Goal: Book appointment/travel/reservation

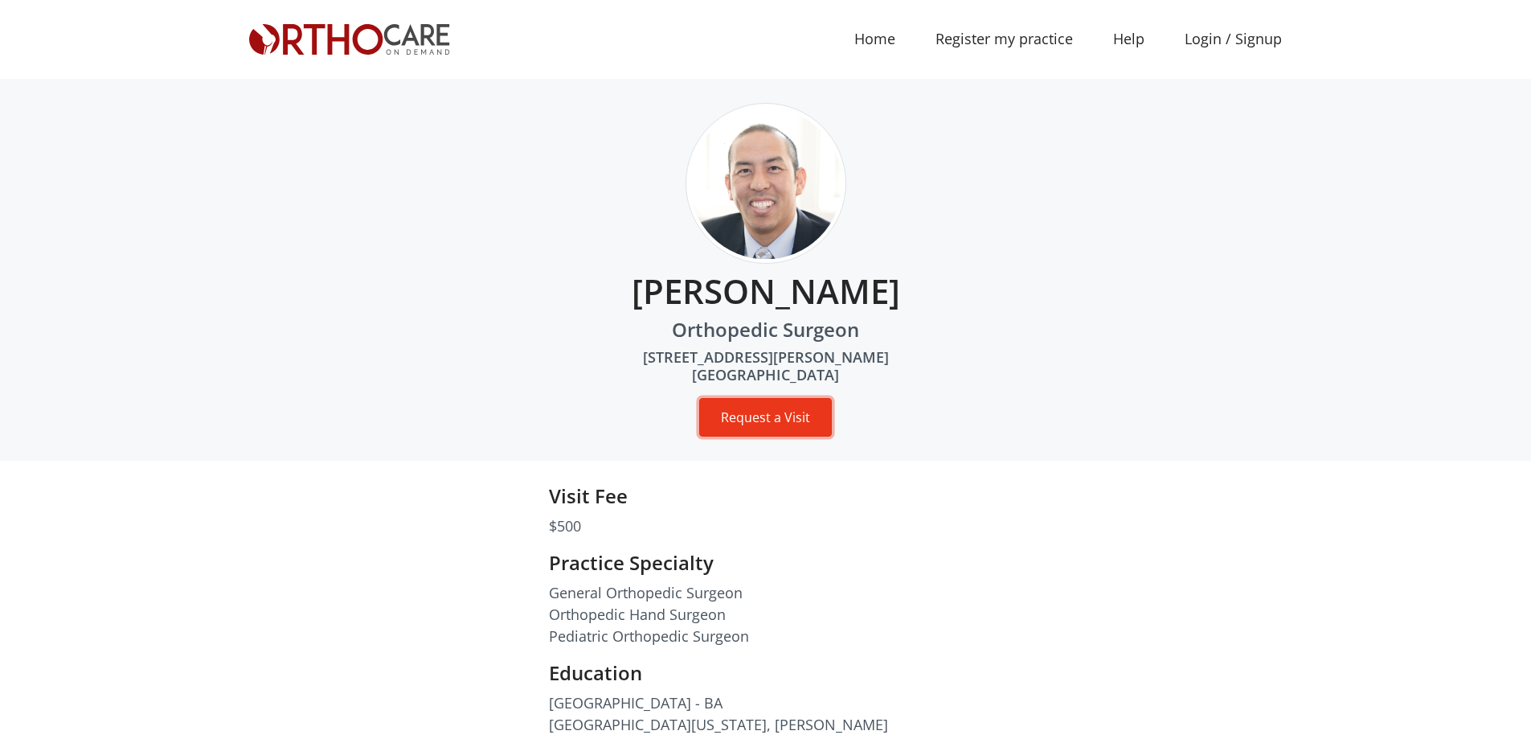
click at [746, 407] on button "Request a Visit" at bounding box center [765, 417] width 133 height 39
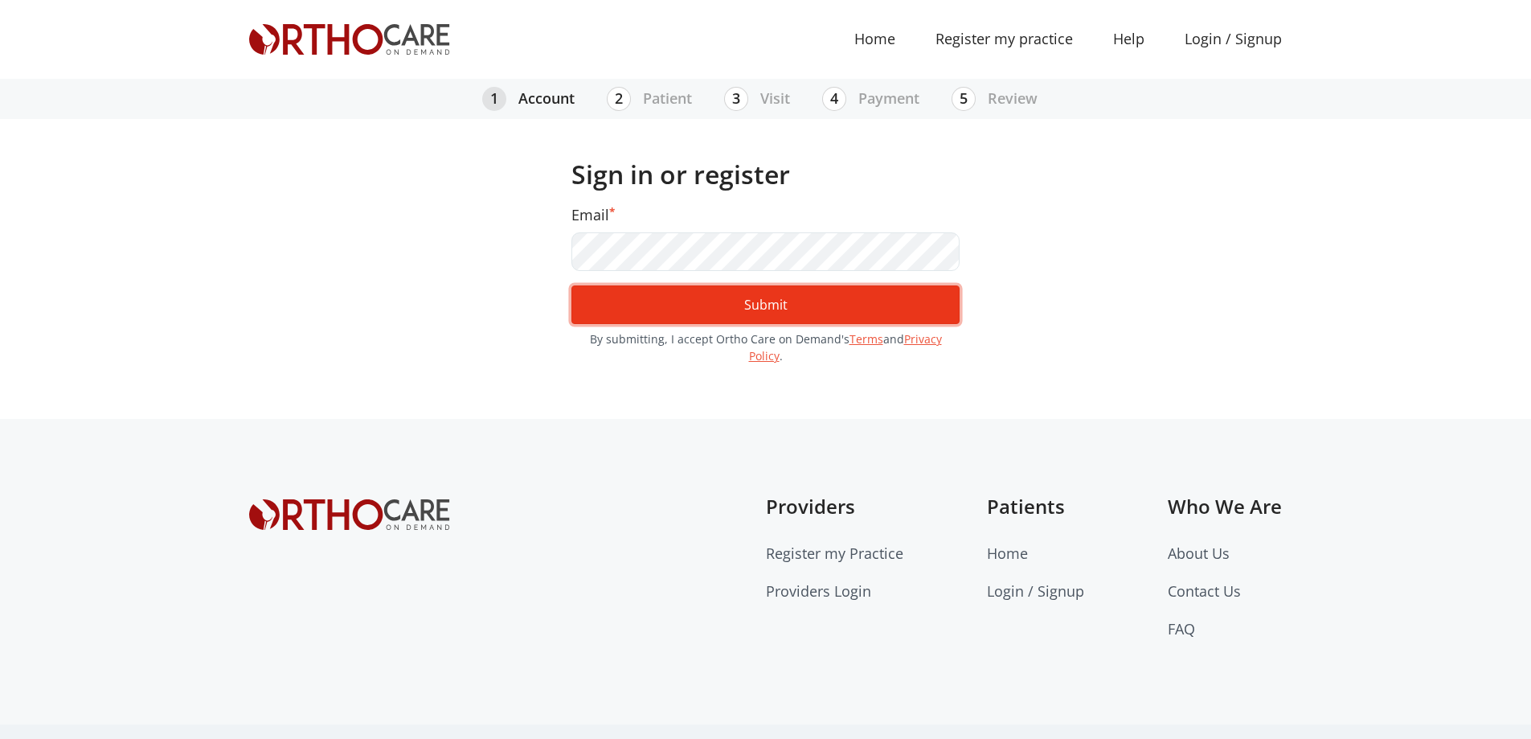
click at [910, 303] on button "Submit" at bounding box center [766, 304] width 388 height 39
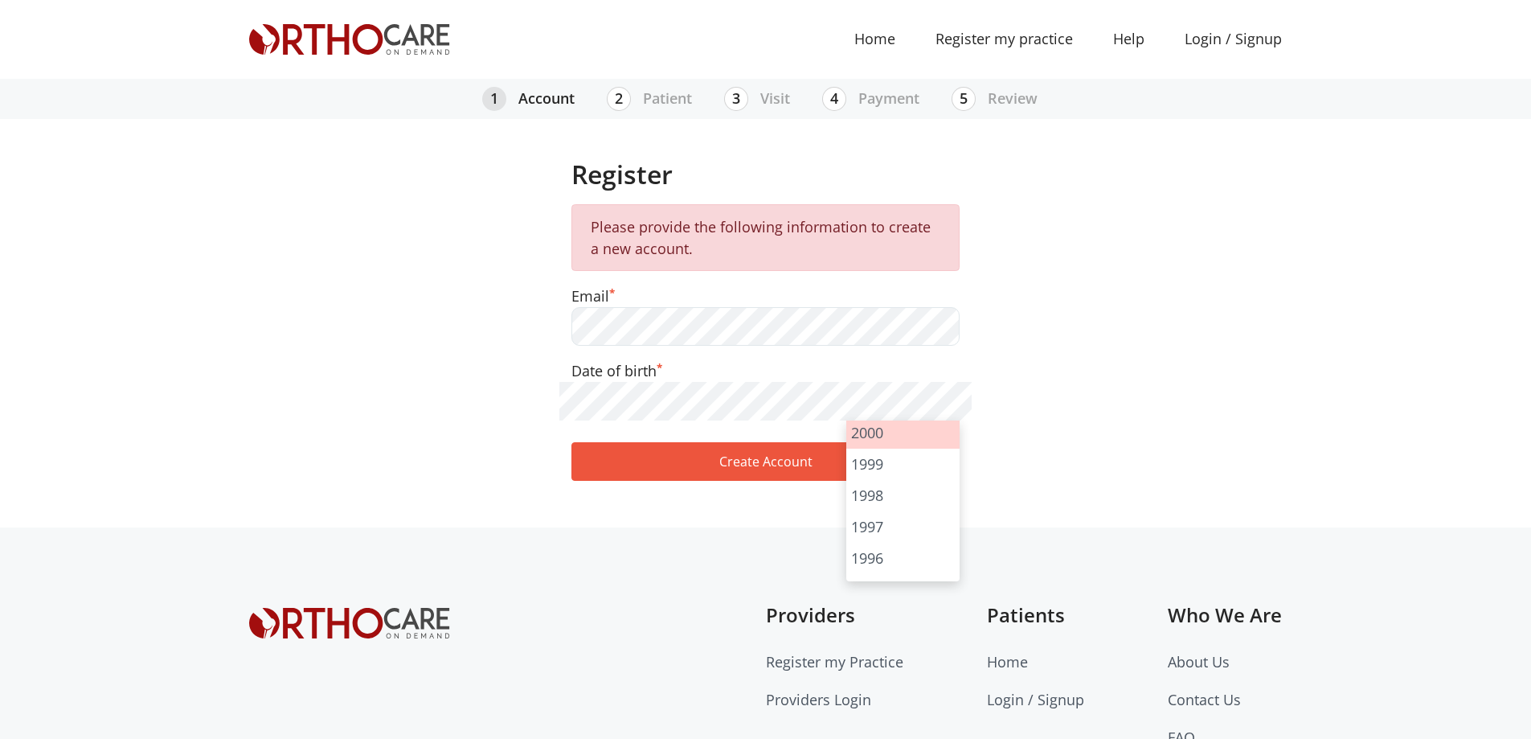
scroll to position [788, 0]
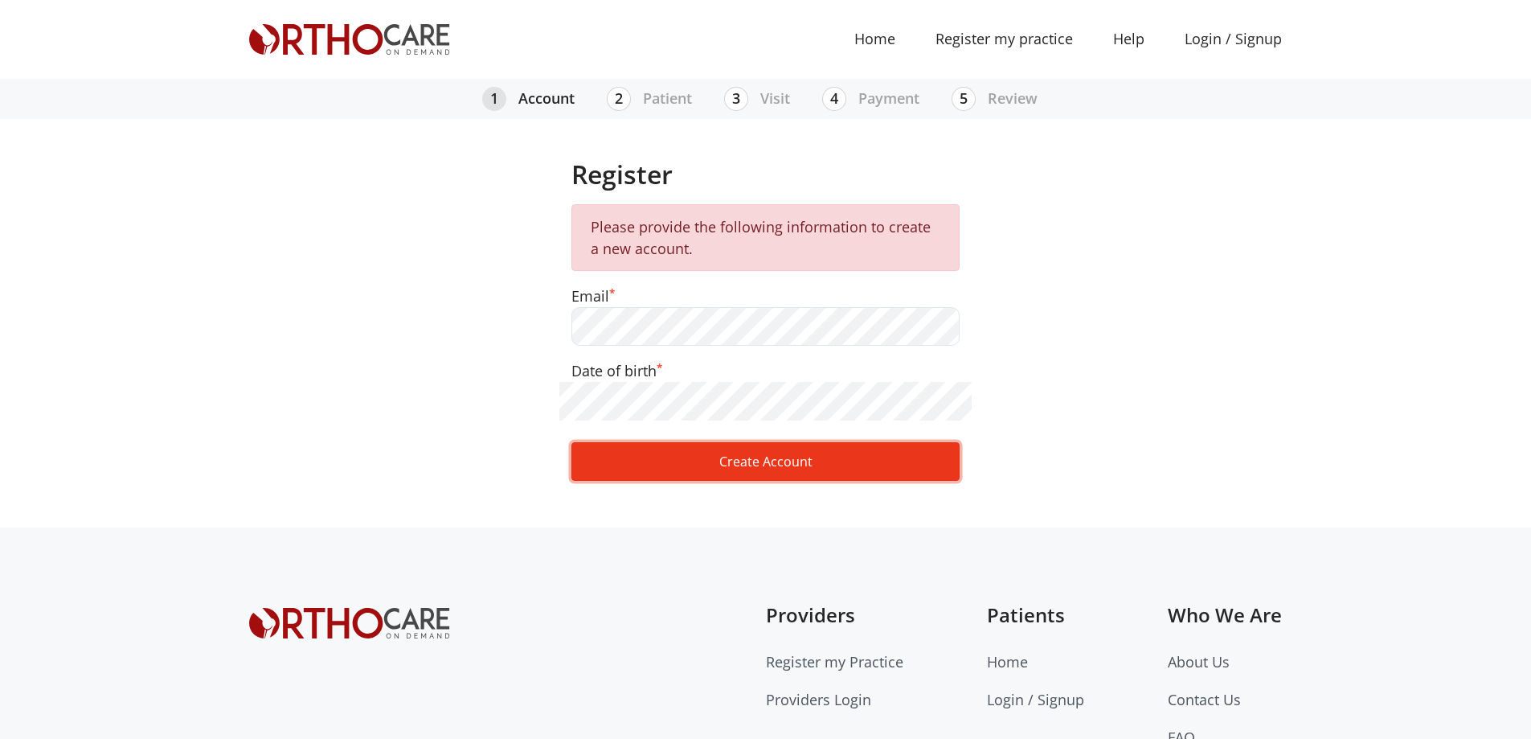
click at [825, 474] on button "Create Account" at bounding box center [766, 461] width 388 height 39
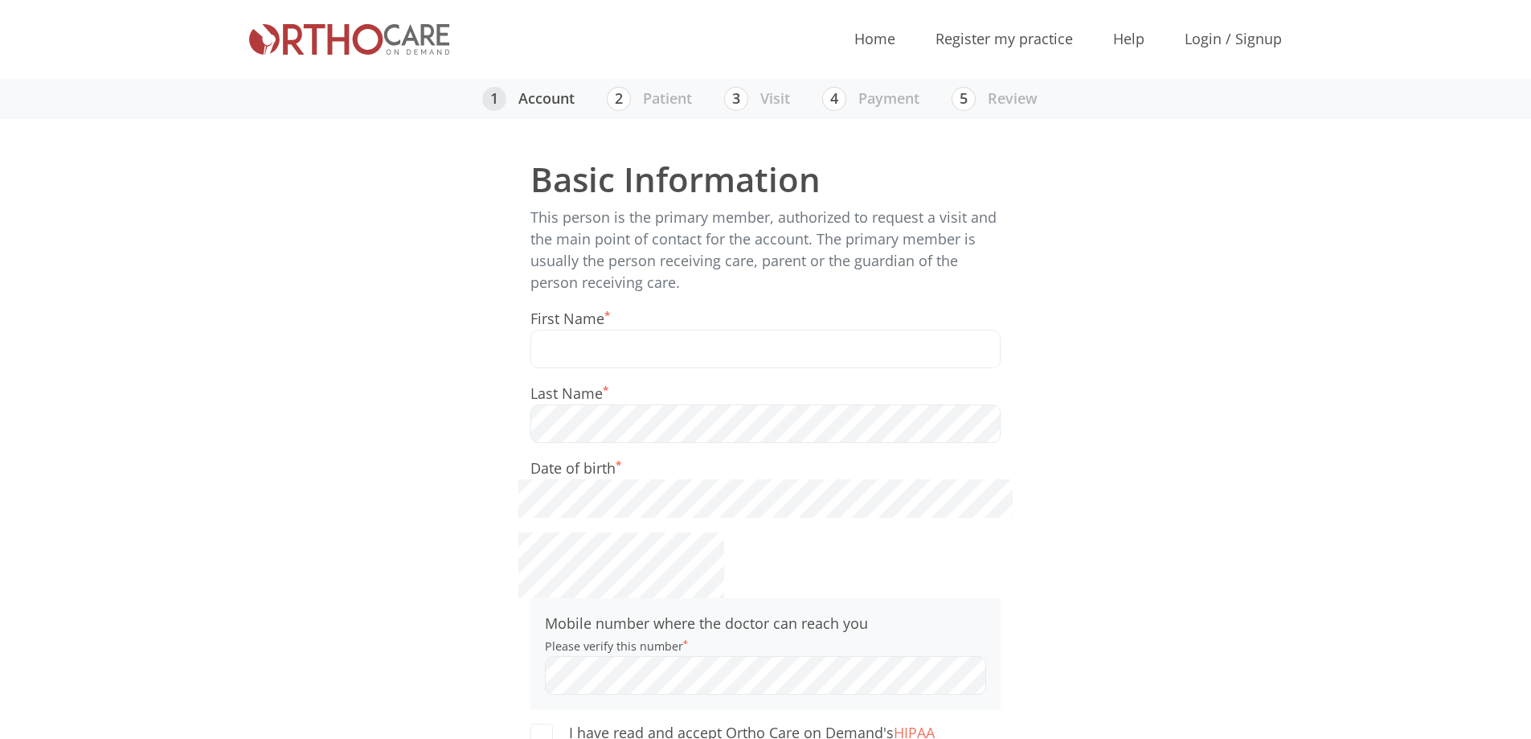
click at [614, 342] on input "text" at bounding box center [766, 349] width 470 height 39
type input "Caspar"
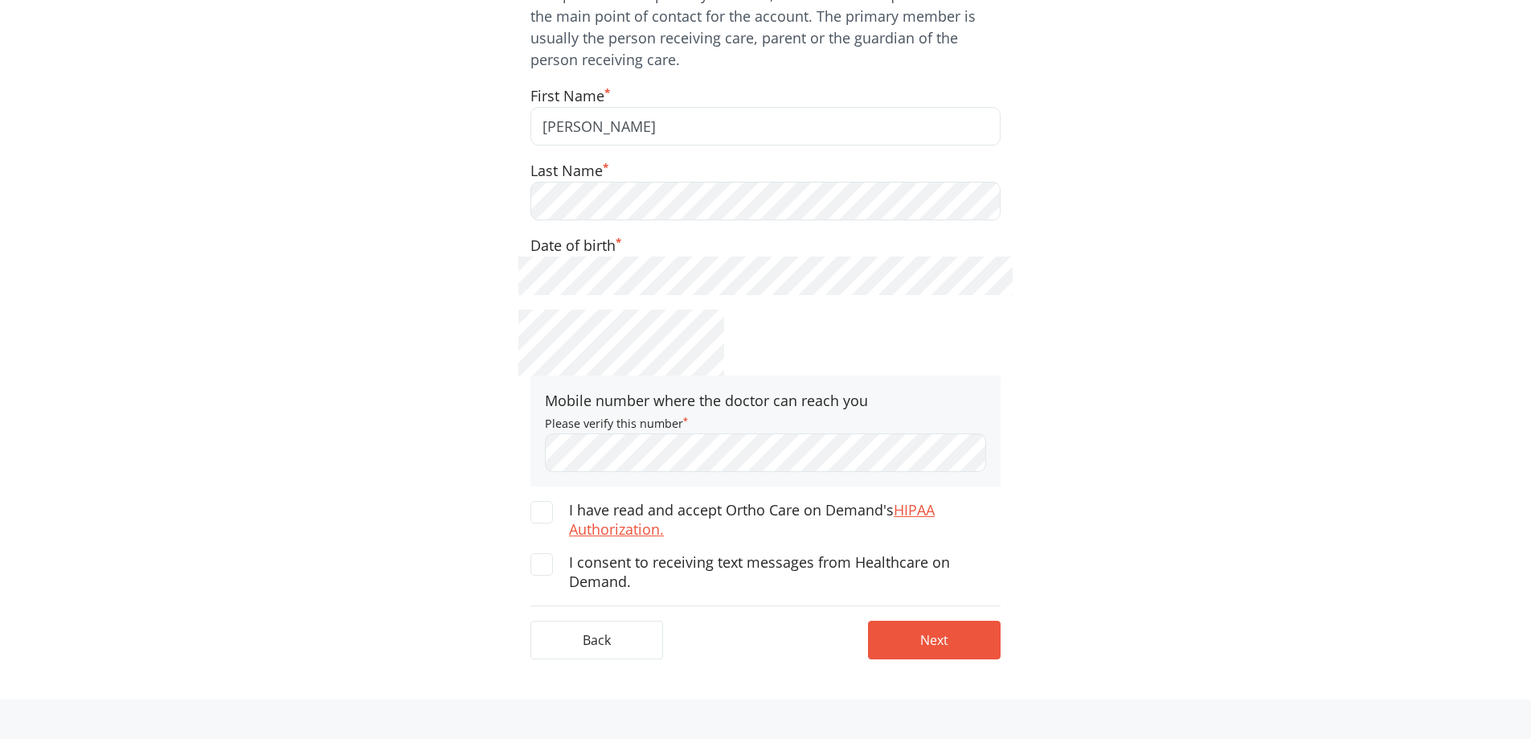
scroll to position [224, 0]
click at [545, 518] on span at bounding box center [542, 510] width 23 height 23
click at [0, 0] on input "I have read and accept Ortho Care on Demand's HIPAA Authorization." at bounding box center [0, 0] width 0 height 0
click at [543, 552] on span at bounding box center [542, 562] width 23 height 23
click at [0, 0] on input "I consent to receiving text messages from Healthcare on Demand." at bounding box center [0, 0] width 0 height 0
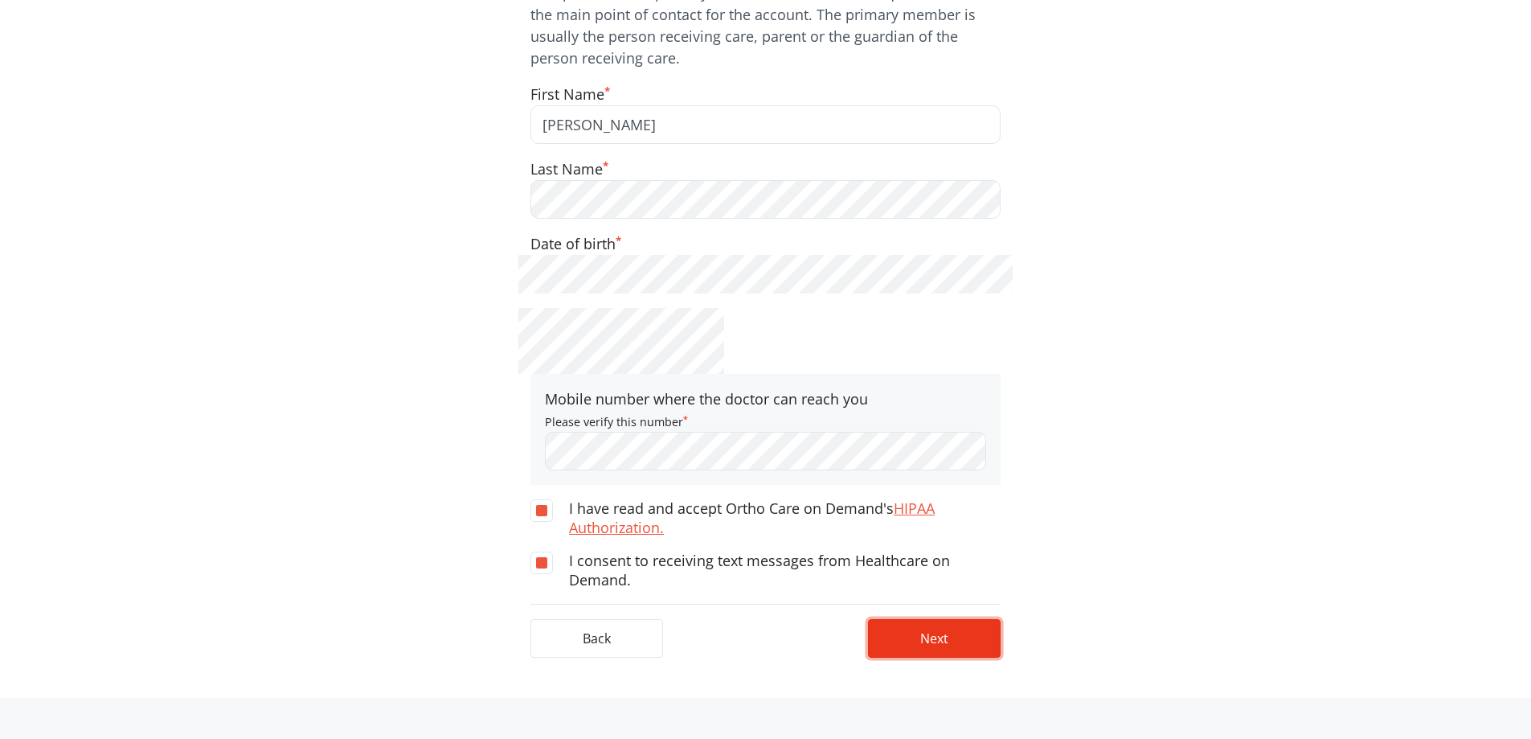
click at [924, 627] on button "Next" at bounding box center [934, 638] width 133 height 39
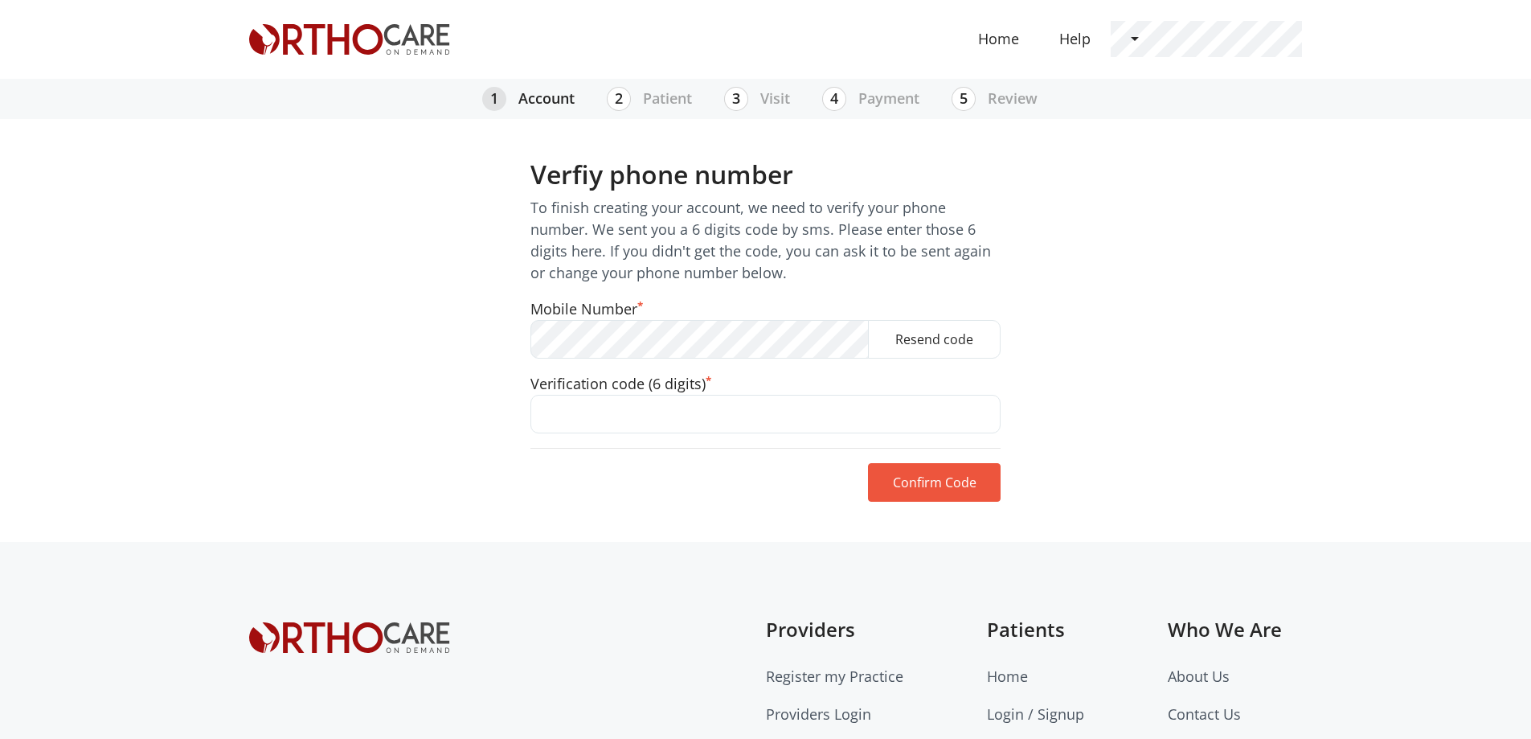
click at [846, 401] on input "text" at bounding box center [766, 414] width 470 height 39
type input "870560"
click at [937, 490] on button "Confirm Code" at bounding box center [934, 482] width 133 height 39
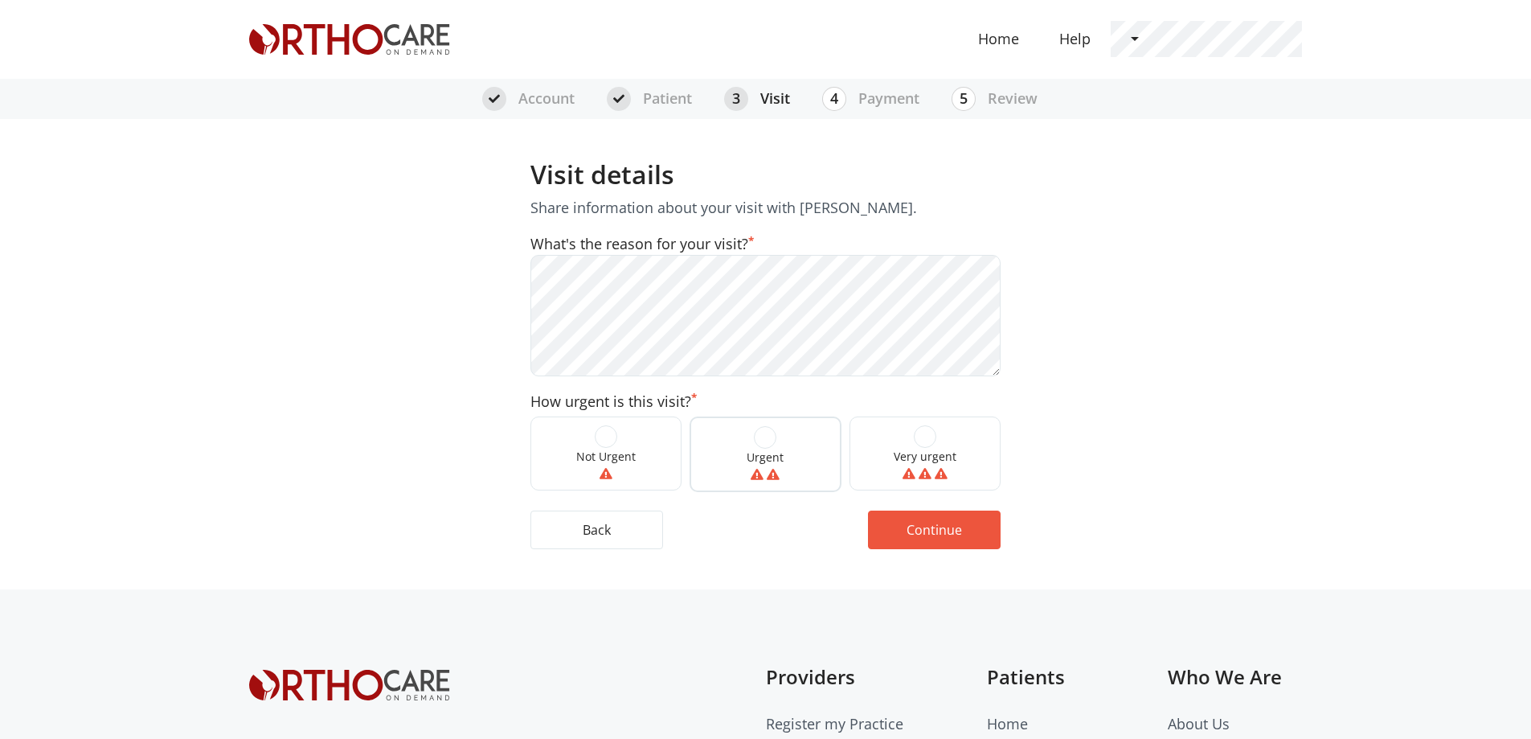
click at [781, 440] on label "Urgent" at bounding box center [765, 454] width 151 height 76
click at [0, 0] on input "Urgent" at bounding box center [0, 0] width 0 height 0
click at [944, 533] on button "Continue" at bounding box center [934, 528] width 133 height 39
